Goal: Navigation & Orientation: Find specific page/section

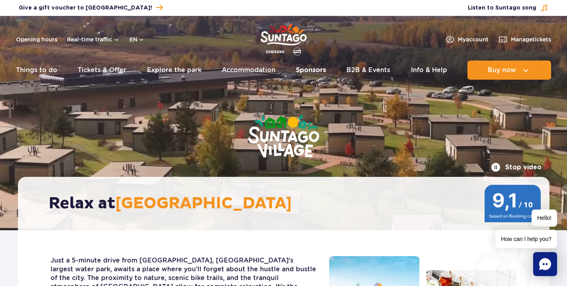
click at [305, 71] on link "Sponsors" at bounding box center [311, 70] width 30 height 19
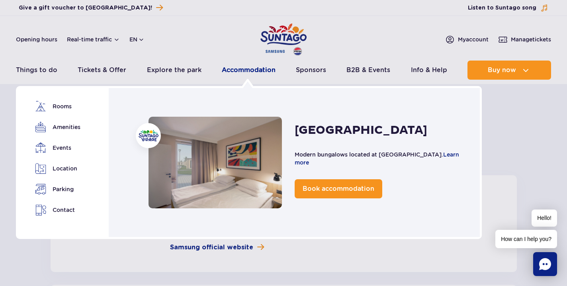
click at [245, 67] on link "Accommodation" at bounding box center [249, 70] width 54 height 19
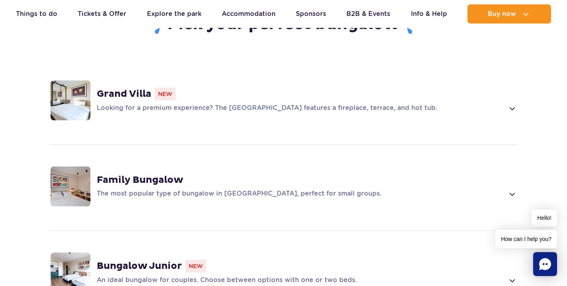
scroll to position [610, 0]
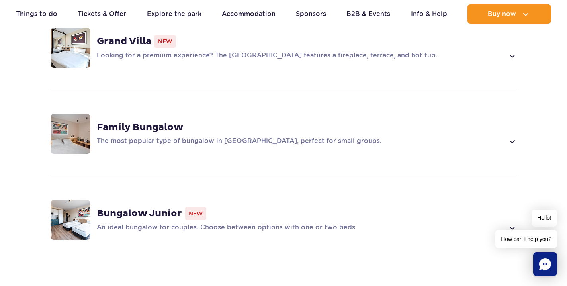
click at [358, 223] on p "An ideal bungalow for couples. Choose between options with one or two beds." at bounding box center [301, 228] width 408 height 10
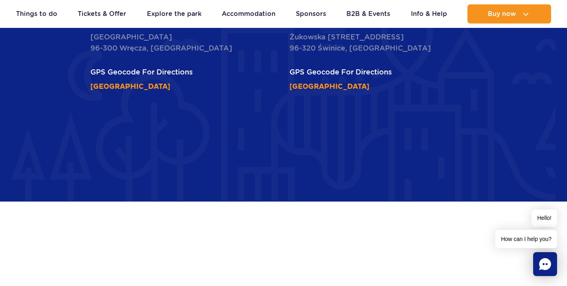
scroll to position [2574, 0]
